Goal: Information Seeking & Learning: Find specific fact

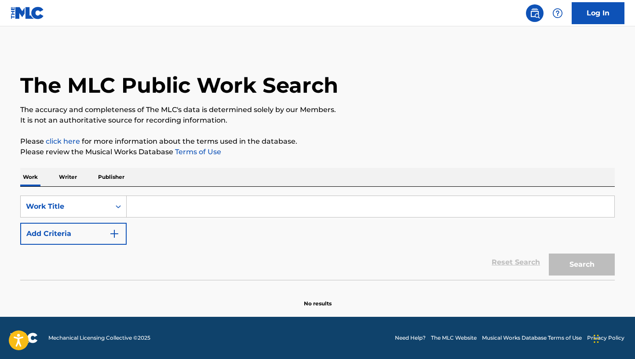
click at [304, 208] on input "Search Form" at bounding box center [370, 206] width 487 height 21
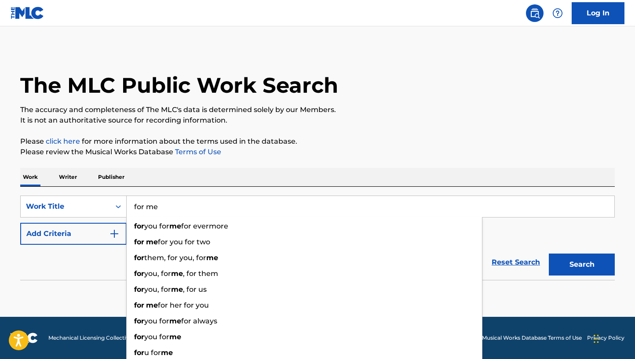
type input "for me"
click at [83, 231] on button "Add Criteria" at bounding box center [73, 234] width 106 height 22
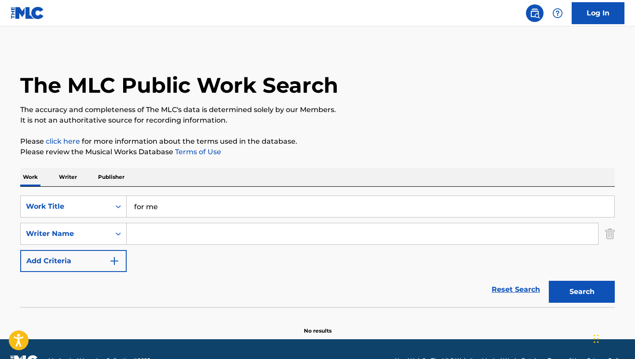
click at [171, 233] on input "Search Form" at bounding box center [362, 233] width 471 height 21
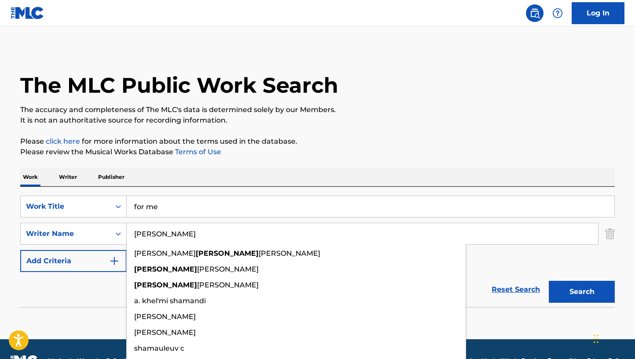
type input "[PERSON_NAME]"
click at [549, 281] on button "Search" at bounding box center [582, 292] width 66 height 22
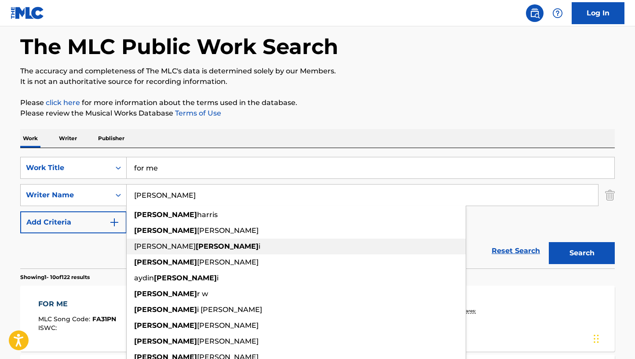
scroll to position [52, 0]
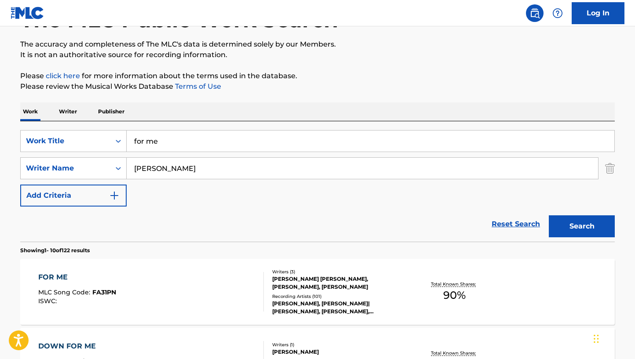
scroll to position [66, 0]
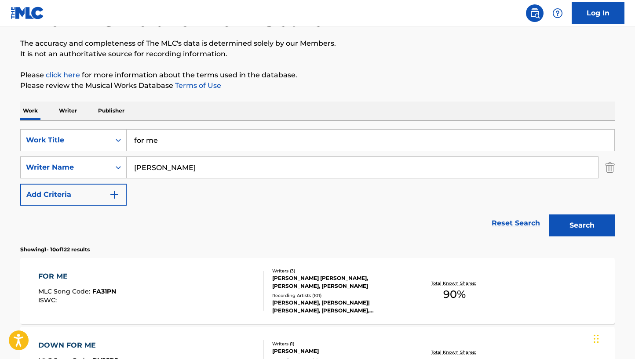
click at [262, 297] on div at bounding box center [259, 291] width 7 height 40
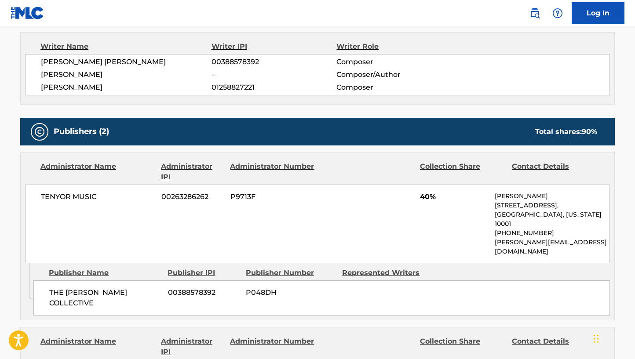
scroll to position [396, 0]
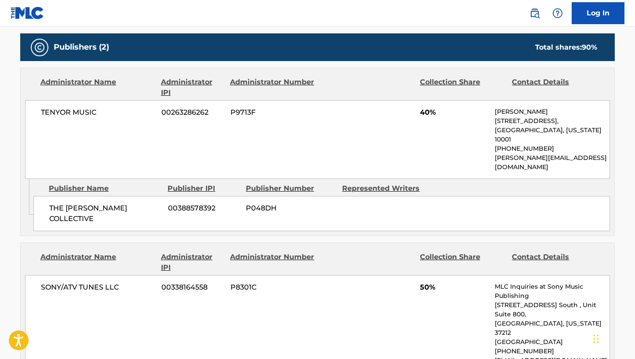
drag, startPoint x: 543, startPoint y: 115, endPoint x: 486, endPoint y: 113, distance: 57.2
click at [486, 113] on div "TENYOR MUSIC 00263286262 P9713F 40% [PERSON_NAME] [STREET_ADDRESS][US_STATE] [P…" at bounding box center [317, 139] width 585 height 79
copy div "[PERSON_NAME]"
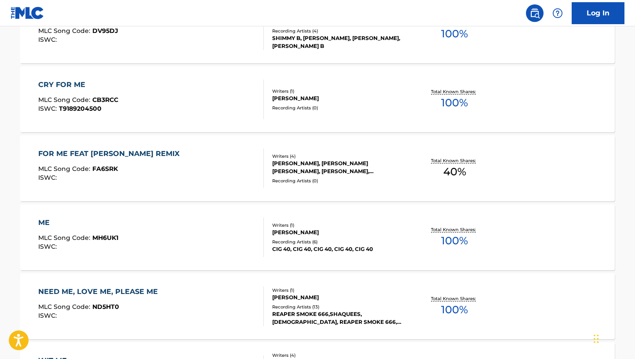
scroll to position [66, 0]
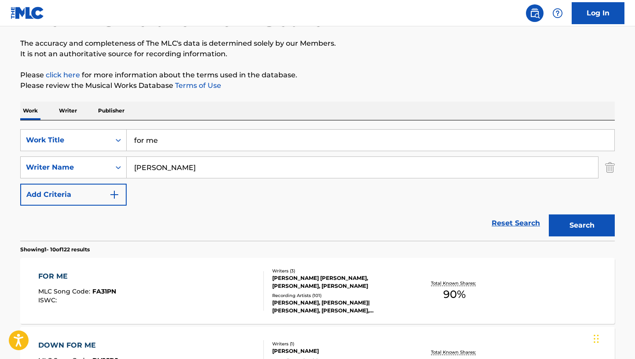
click at [449, 139] on input "for me" at bounding box center [370, 140] width 487 height 21
click at [549, 214] on button "Search" at bounding box center [582, 225] width 66 height 22
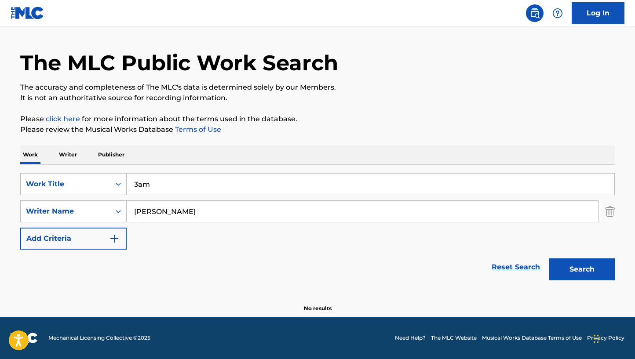
click at [549, 258] on button "Search" at bounding box center [582, 269] width 66 height 22
type input "3amx5e"
click at [33, 17] on img at bounding box center [28, 13] width 34 height 13
